Goal: Ask a question

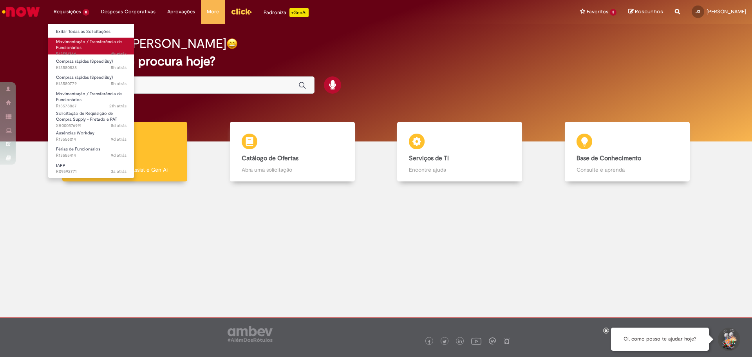
click at [79, 46] on span "Movimentação / Transferência de Funcionários" at bounding box center [89, 45] width 66 height 12
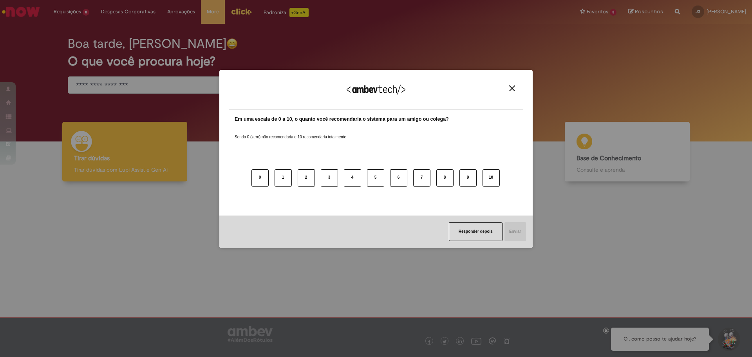
click at [514, 88] on img "Close" at bounding box center [512, 88] width 6 height 6
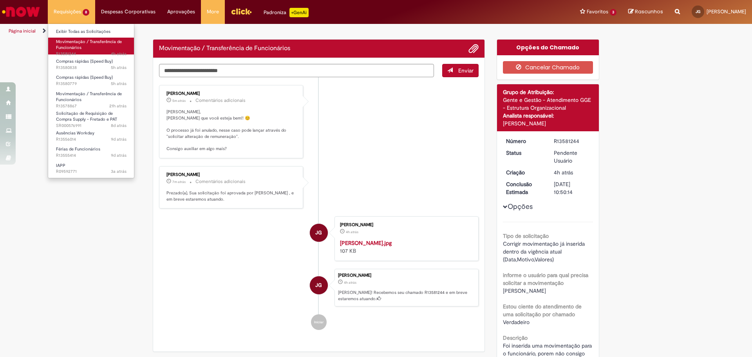
click at [75, 43] on span "Movimentação / Transferência de Funcionários" at bounding box center [89, 45] width 66 height 12
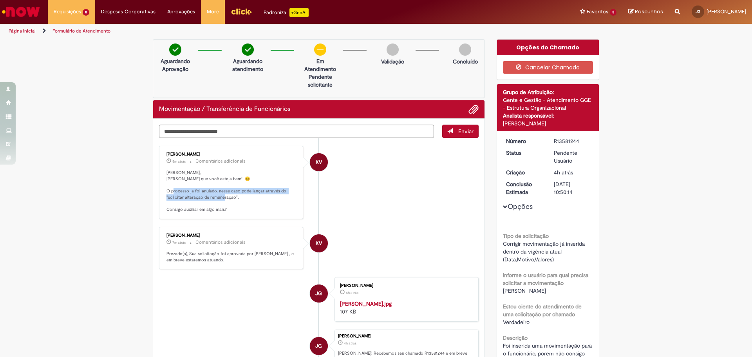
drag, startPoint x: 188, startPoint y: 192, endPoint x: 269, endPoint y: 206, distance: 81.5
click at [269, 206] on p "[PERSON_NAME], [PERSON_NAME] que você esteja bem!! 😊 O processo já foi anulado,…" at bounding box center [231, 191] width 130 height 43
click at [250, 202] on p "[PERSON_NAME], [PERSON_NAME] que você esteja bem!! 😊 O processo já foi anulado,…" at bounding box center [231, 191] width 130 height 43
drag, startPoint x: 232, startPoint y: 197, endPoint x: 165, endPoint y: 200, distance: 66.6
click at [166, 200] on p "[PERSON_NAME], [PERSON_NAME] que você esteja bem!! 😊 O processo já foi anulado,…" at bounding box center [231, 191] width 130 height 43
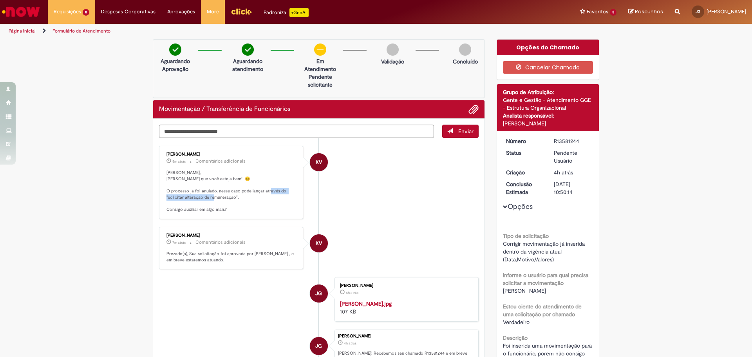
copy p "olicitar alteração de remuneração""
click at [223, 128] on textarea "Digite sua mensagem aqui..." at bounding box center [296, 131] width 275 height 13
type textarea "**********"
